Goal: Transaction & Acquisition: Purchase product/service

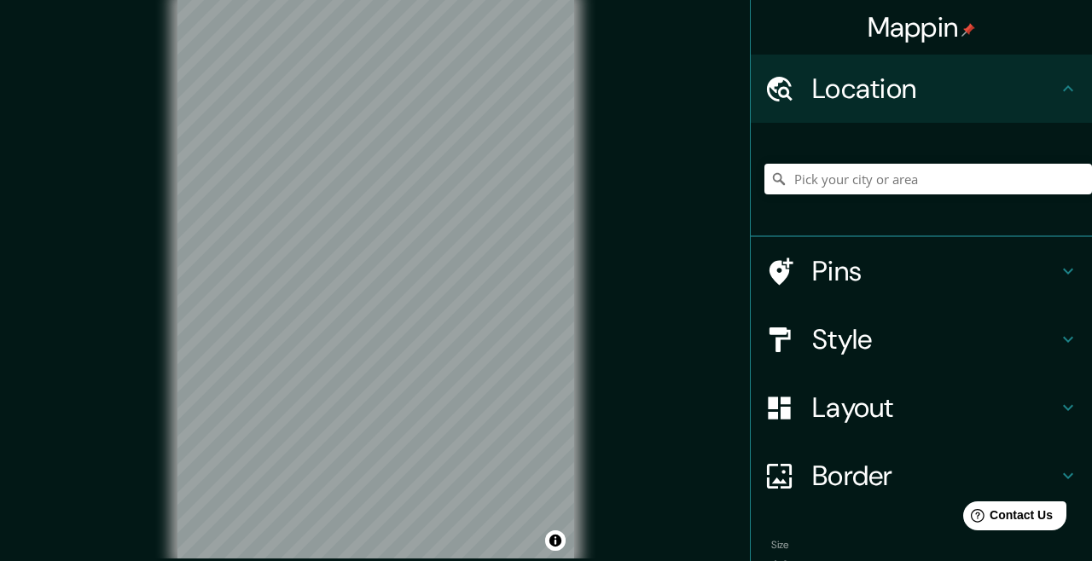
scroll to position [6, 0]
click at [949, 181] on input "Pick your city or area" at bounding box center [928, 179] width 328 height 31
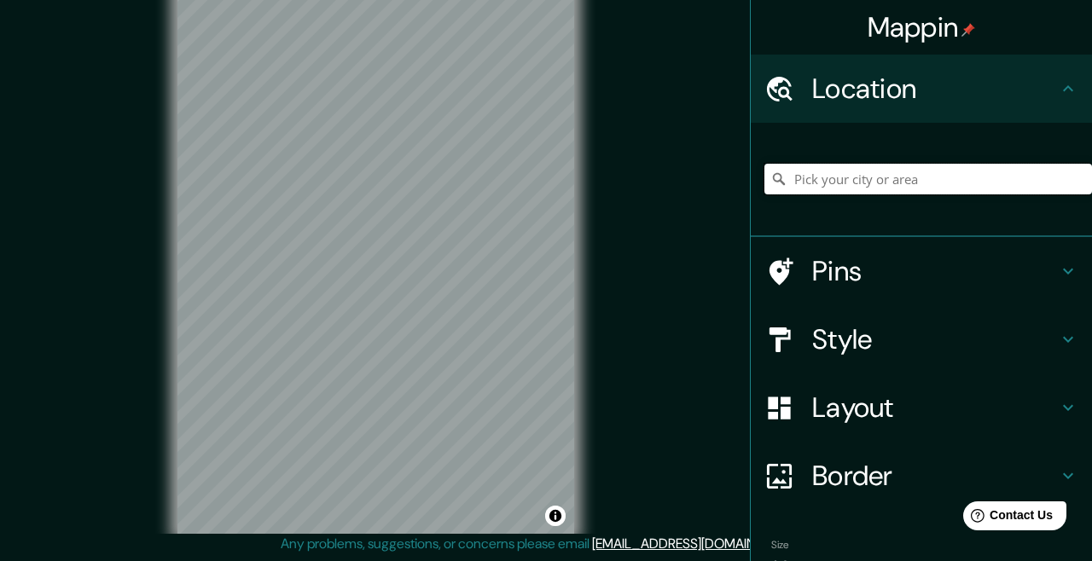
scroll to position [88, 0]
click at [916, 180] on input "Pick your city or area" at bounding box center [928, 179] width 328 height 31
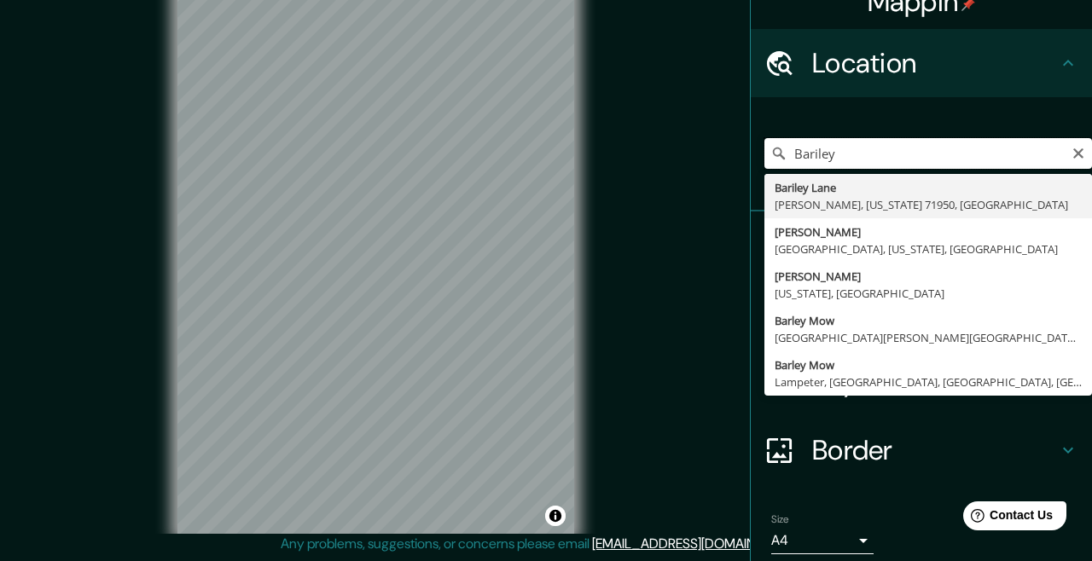
scroll to position [0, 0]
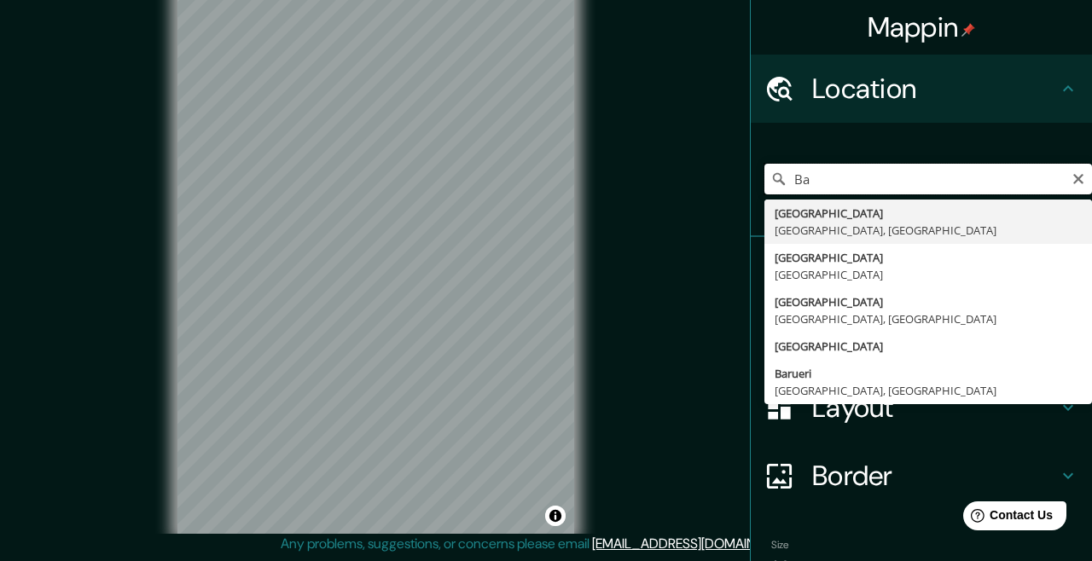
type input "B"
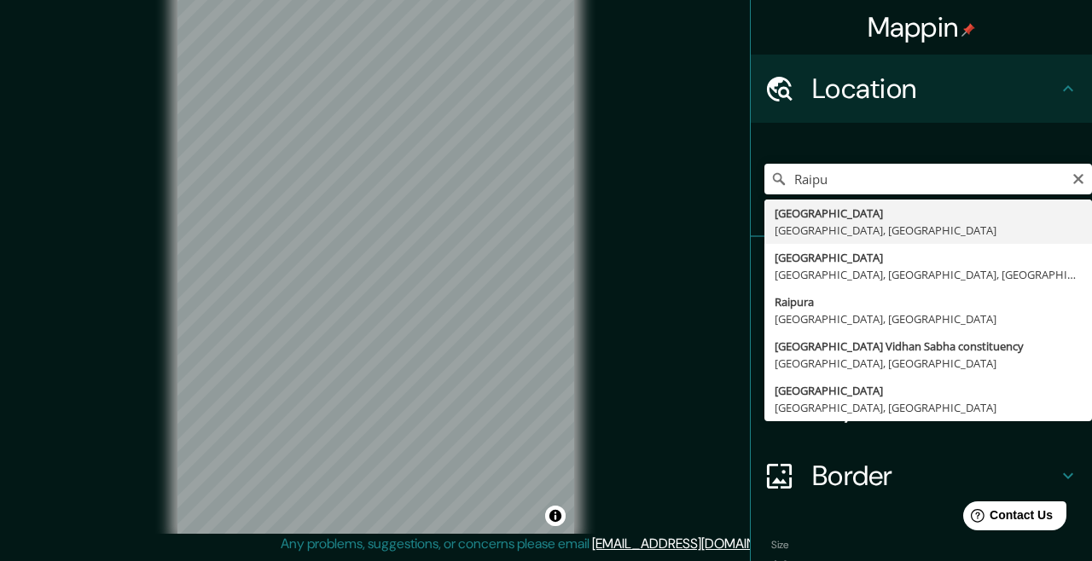
type input "Raipur, Chhattisgarh, India"
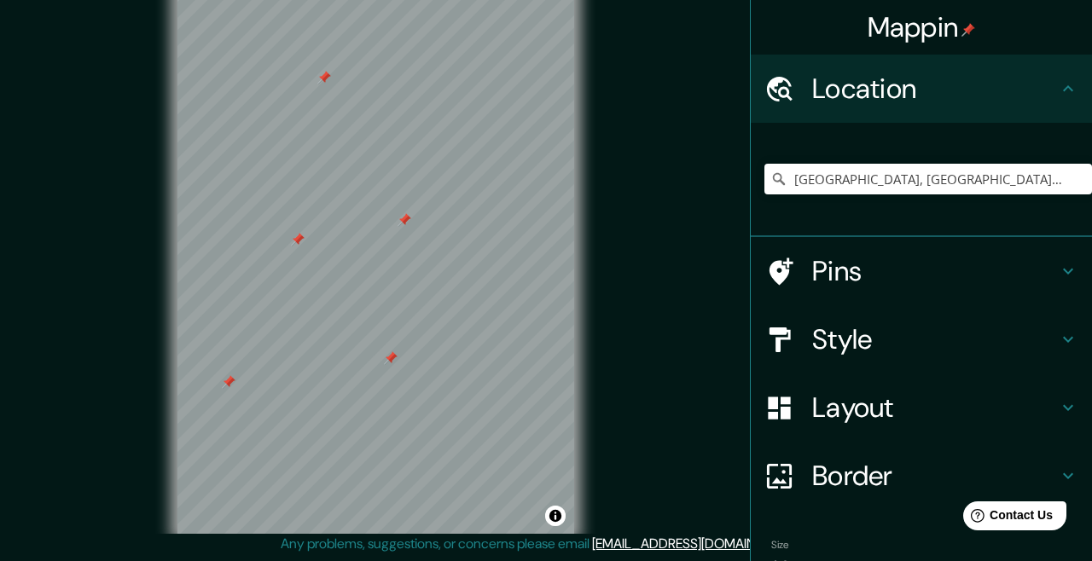
click at [1066, 267] on icon at bounding box center [1068, 271] width 20 height 20
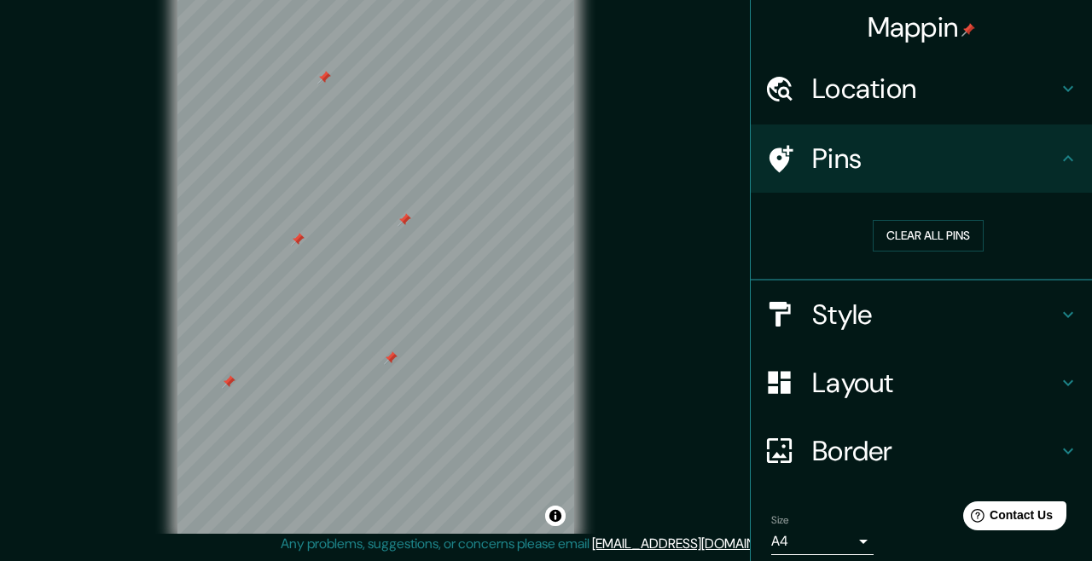
click at [945, 235] on button "Clear all pins" at bounding box center [927, 236] width 111 height 32
click at [1068, 158] on icon at bounding box center [1068, 158] width 20 height 20
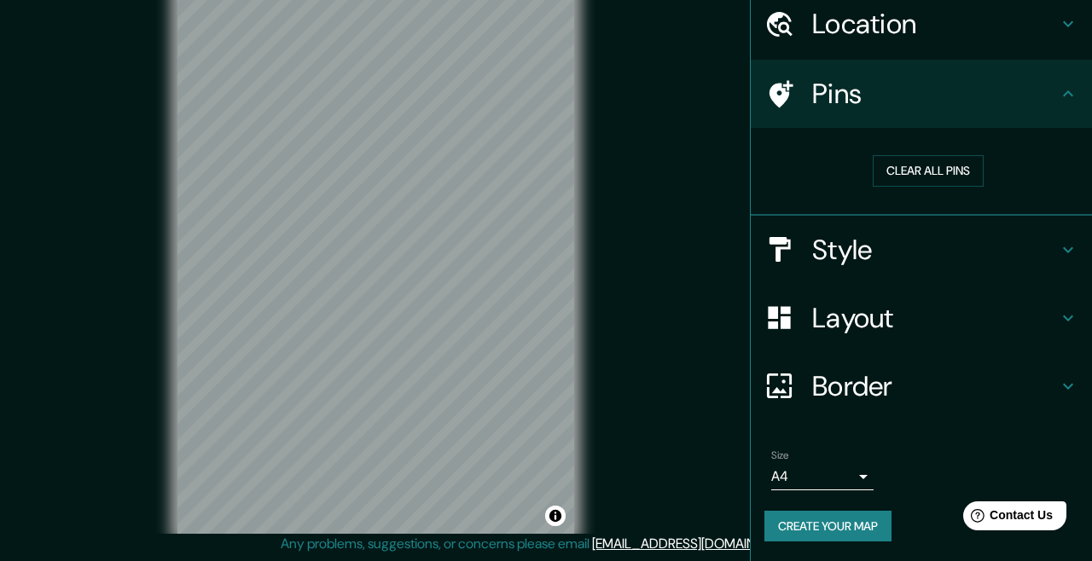
scroll to position [66, 0]
click at [859, 526] on button "Create your map" at bounding box center [827, 526] width 127 height 32
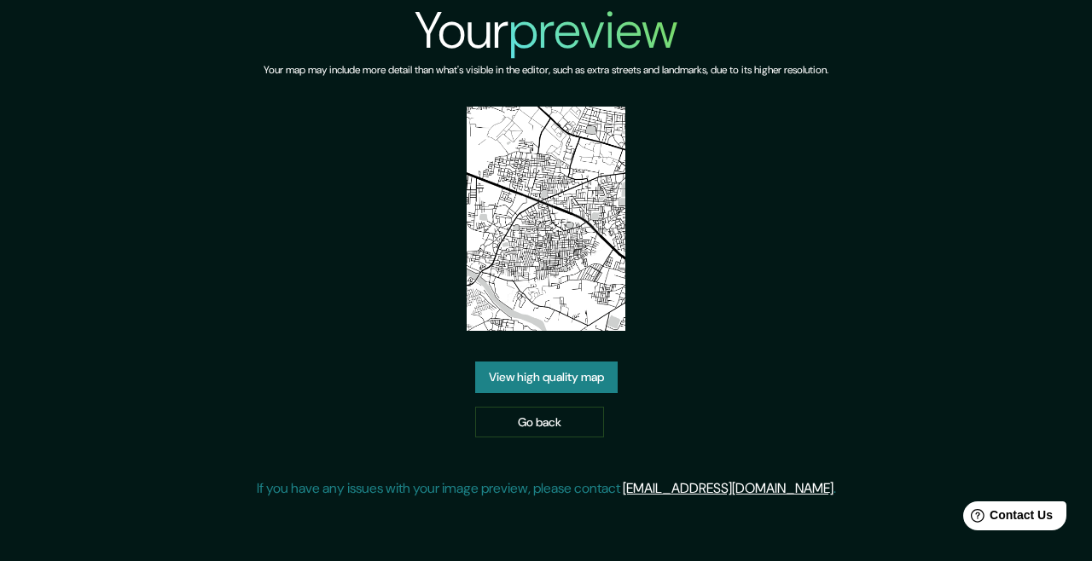
click at [595, 393] on link "View high quality map" at bounding box center [546, 378] width 142 height 32
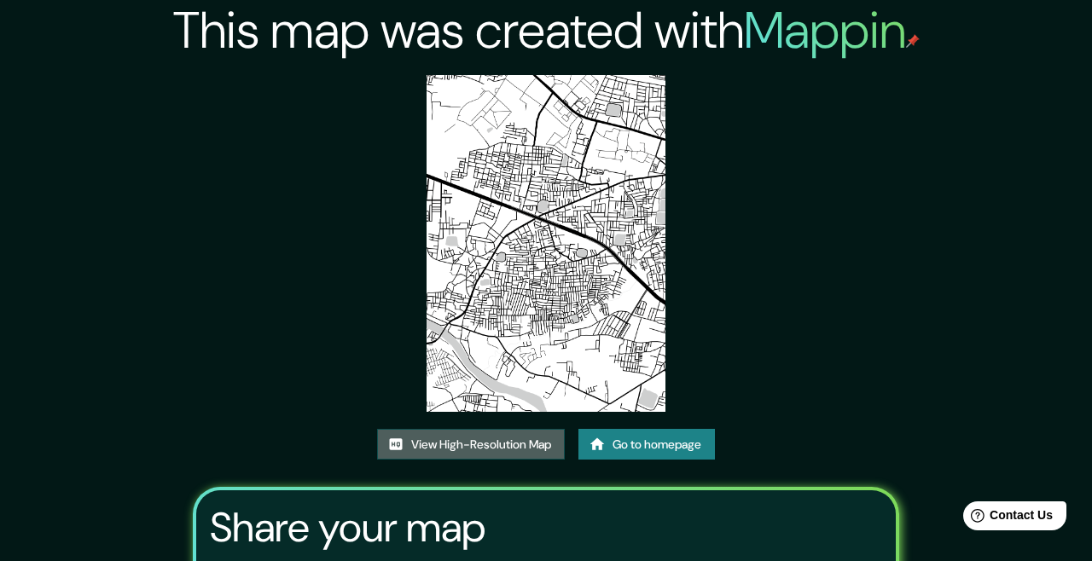
click at [505, 461] on link "View High-Resolution Map" at bounding box center [471, 445] width 188 height 32
